Goal: Transaction & Acquisition: Purchase product/service

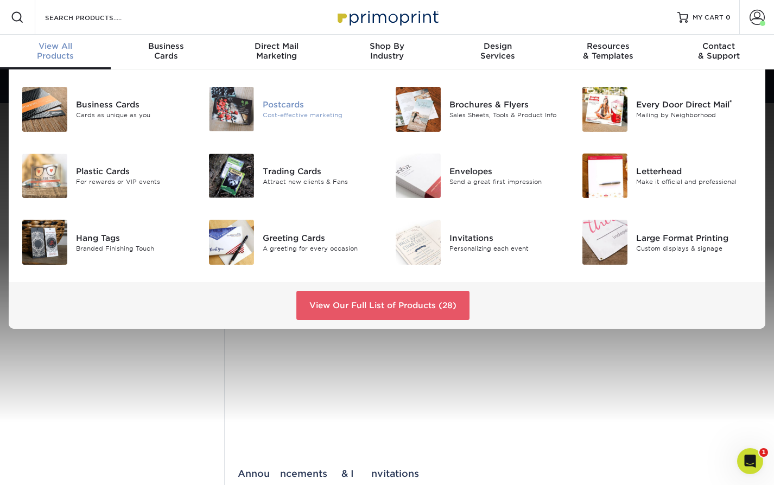
click at [263, 105] on div "Postcards" at bounding box center [321, 104] width 116 height 12
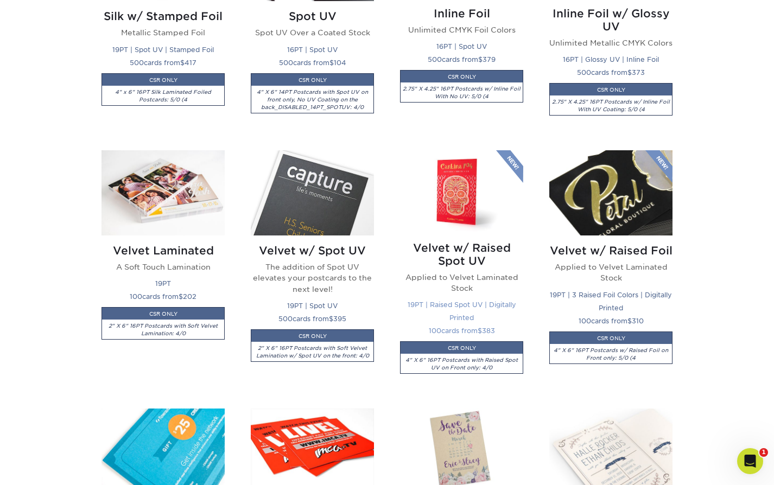
scroll to position [1140, 0]
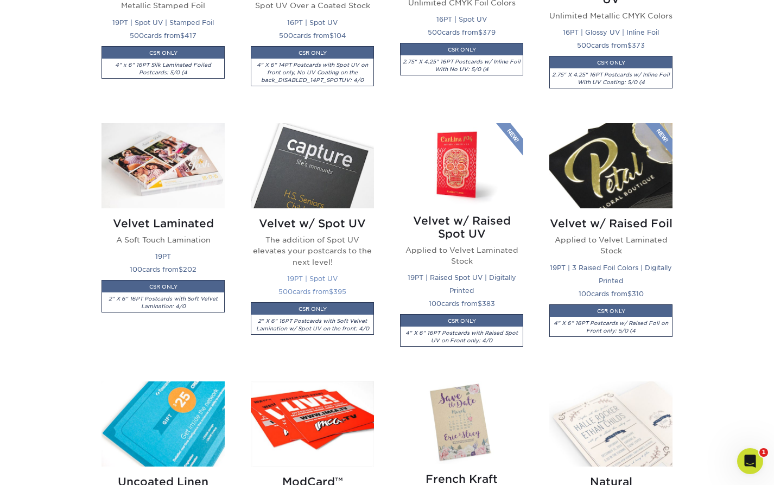
click at [329, 167] on img at bounding box center [312, 165] width 123 height 85
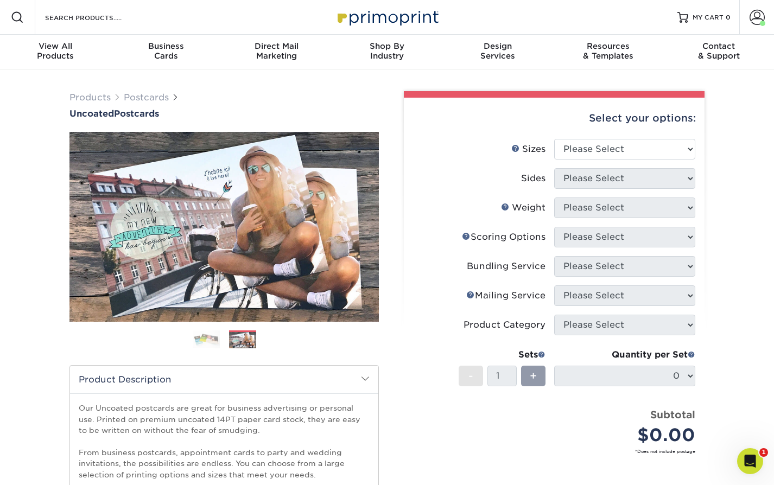
drag, startPoint x: 139, startPoint y: 98, endPoint x: 214, endPoint y: 122, distance: 78.8
click at [139, 98] on link "Postcards" at bounding box center [146, 97] width 45 height 10
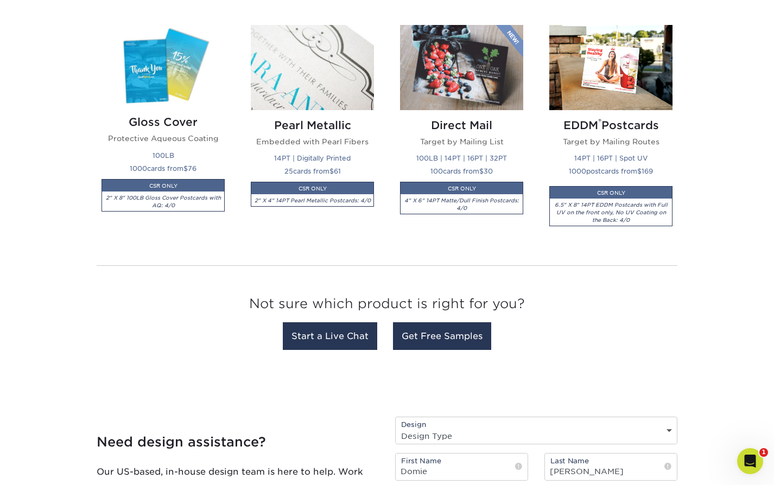
scroll to position [1737, 0]
